Goal: Find specific page/section: Find specific page/section

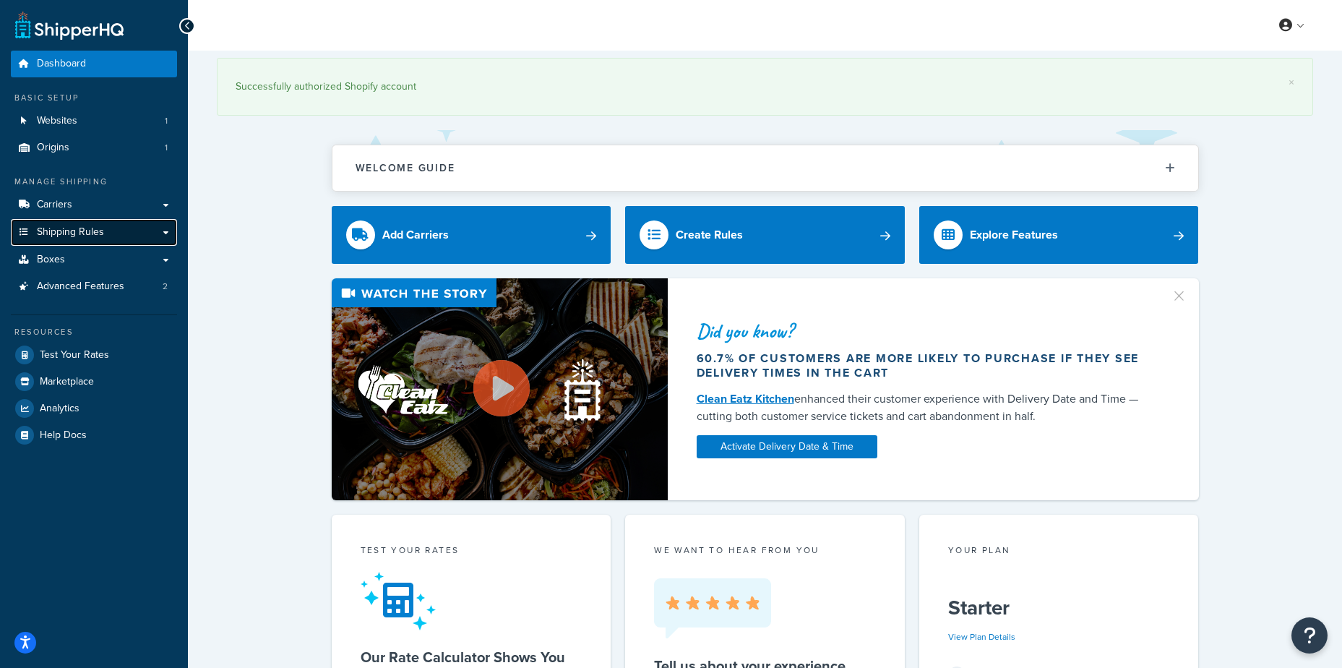
click at [92, 236] on span "Shipping Rules" at bounding box center [70, 232] width 67 height 12
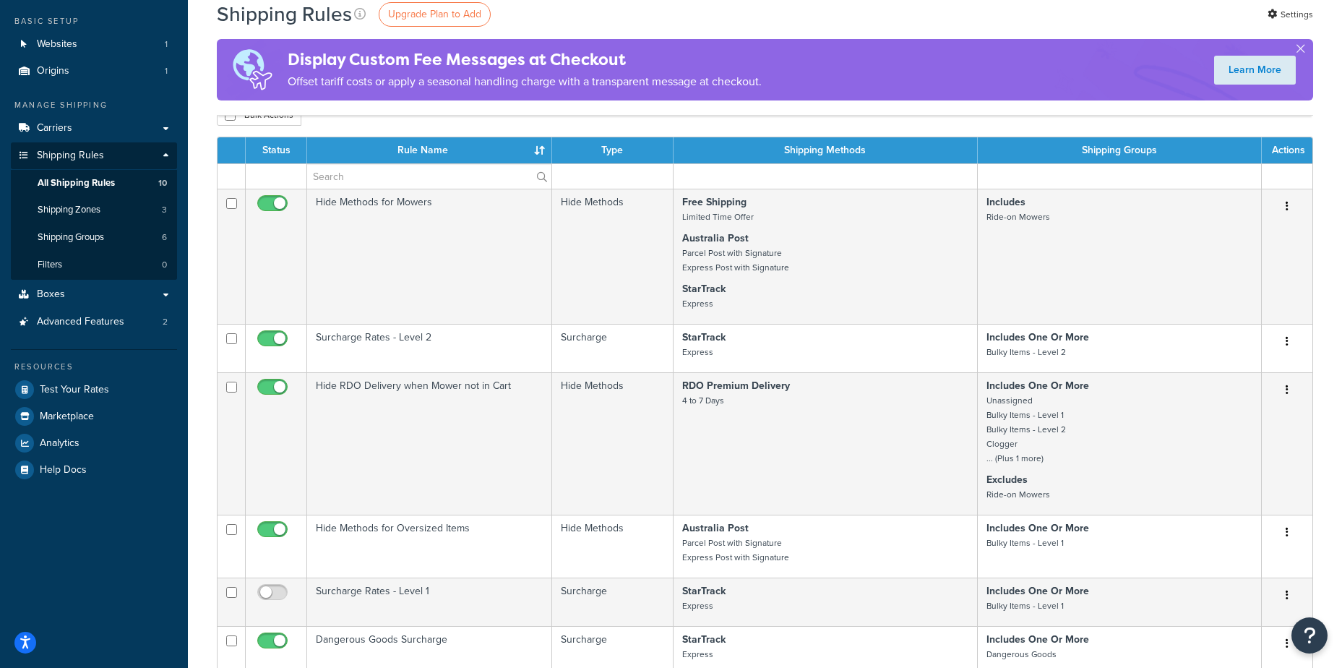
scroll to position [72, 0]
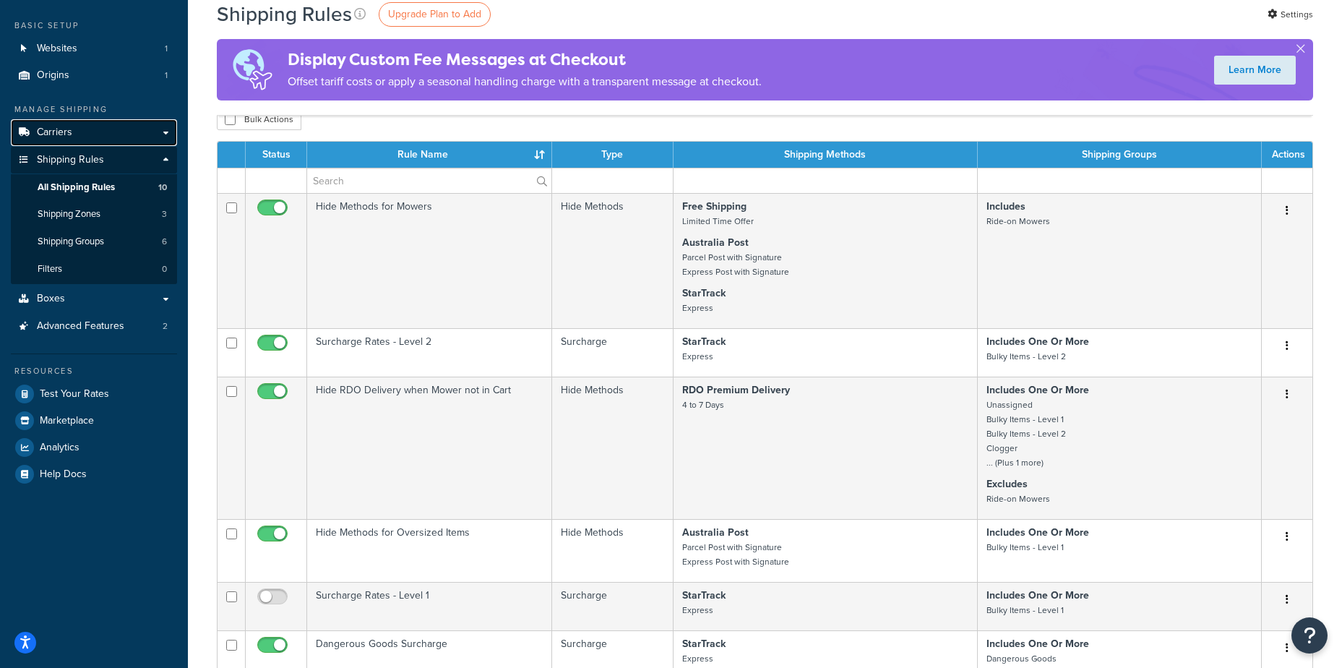
click at [59, 136] on span "Carriers" at bounding box center [54, 133] width 35 height 12
